Goal: Task Accomplishment & Management: Manage account settings

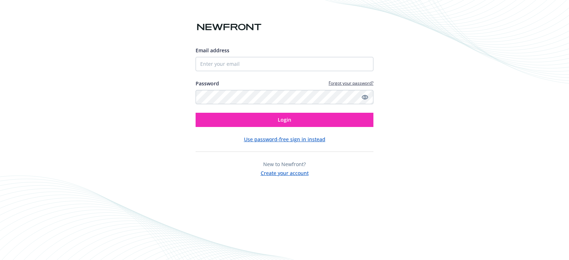
type input "[PERSON_NAME][EMAIL_ADDRESS][DOMAIN_NAME]"
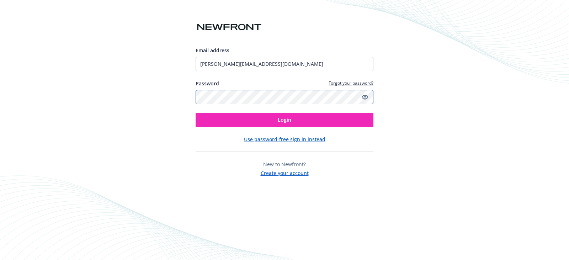
click at [196, 113] on button "Login" at bounding box center [285, 120] width 178 height 14
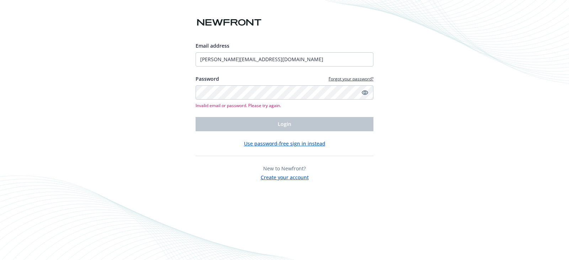
drag, startPoint x: 366, startPoint y: 91, endPoint x: 378, endPoint y: 131, distance: 41.4
click at [365, 94] on icon "Show password" at bounding box center [365, 92] width 6 height 5
click at [196, 117] on button "Login" at bounding box center [285, 124] width 178 height 14
click at [56, 61] on div "Email address [PERSON_NAME][EMAIL_ADDRESS][DOMAIN_NAME] Password Forgot your pa…" at bounding box center [284, 130] width 569 height 260
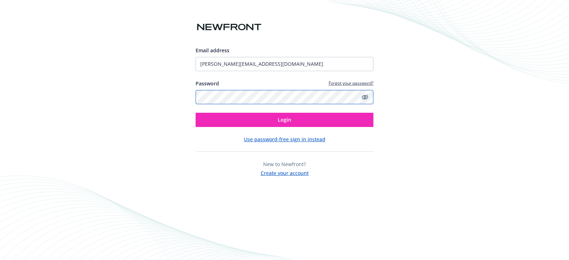
click at [196, 113] on button "Login" at bounding box center [285, 120] width 178 height 14
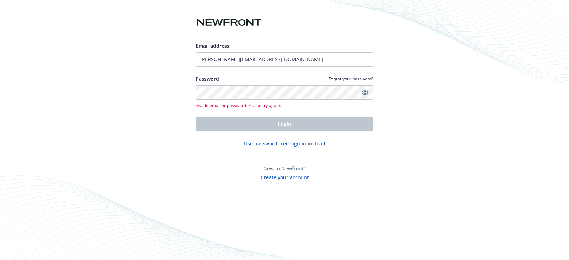
click at [276, 146] on button "Use password-free sign in instead" at bounding box center [284, 143] width 81 height 7
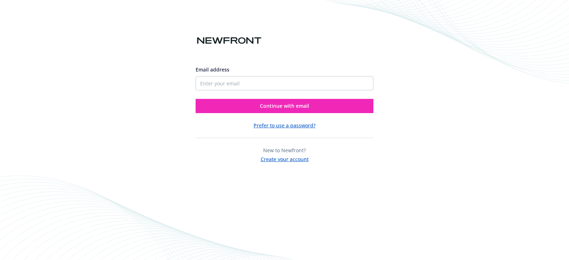
click at [236, 75] on div "Email address" at bounding box center [285, 78] width 178 height 25
click at [242, 84] on input "Email address" at bounding box center [285, 83] width 178 height 14
type input "[PERSON_NAME][EMAIL_ADDRESS][DOMAIN_NAME]"
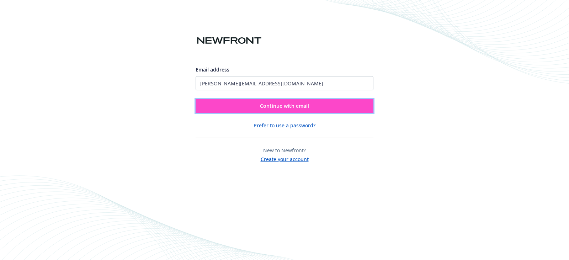
click at [257, 105] on button "Continue with email" at bounding box center [285, 106] width 178 height 14
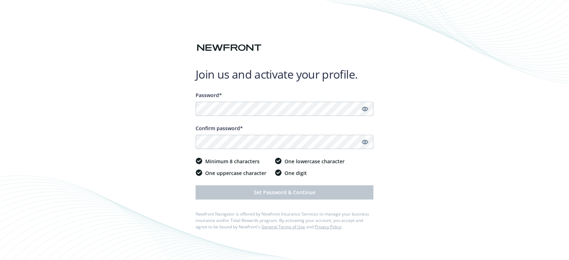
click at [485, 139] on div "Join us and activate your profile. Password* Confirm password* Minimum 8 charac…" at bounding box center [284, 130] width 569 height 260
